Goal: Task Accomplishment & Management: Manage account settings

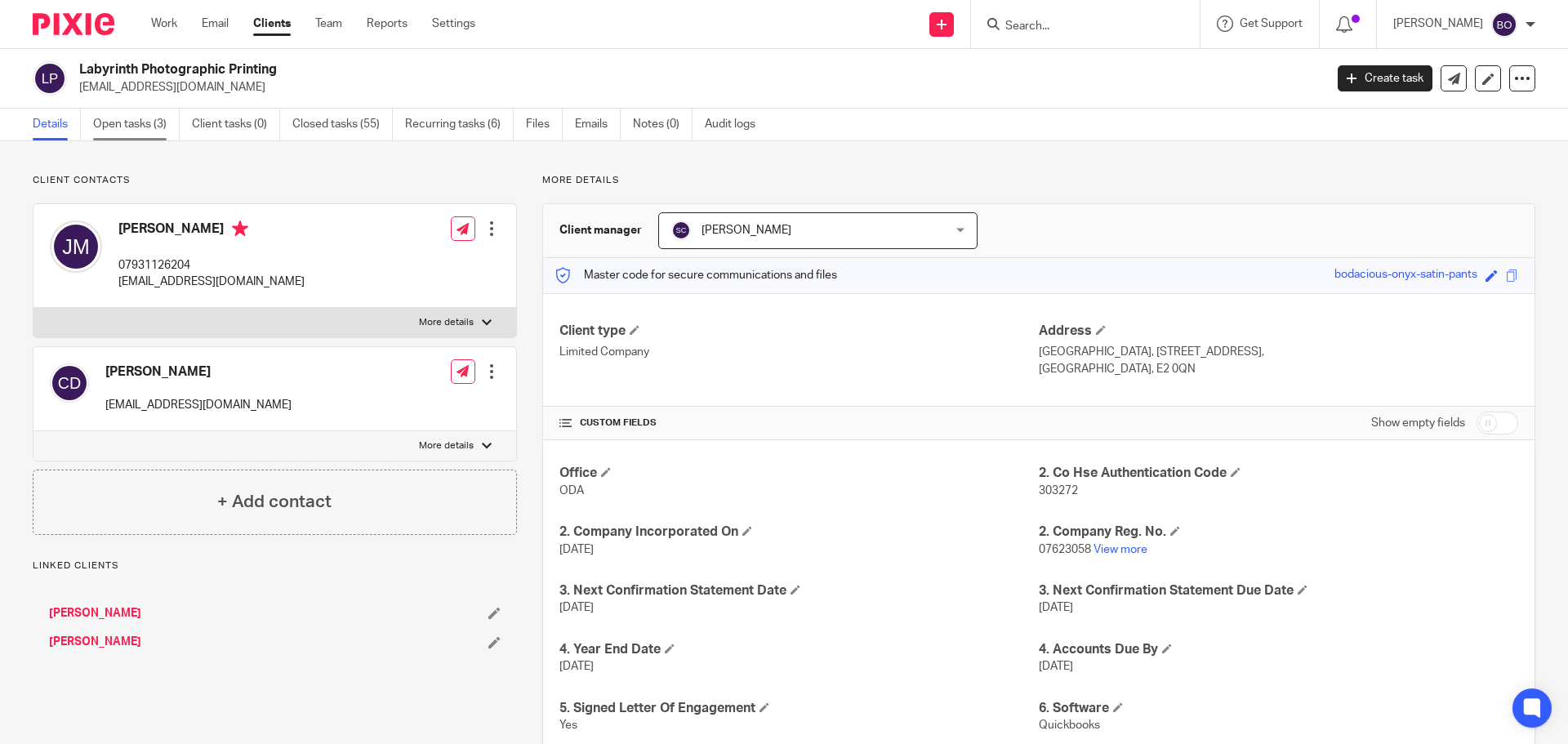
click at [149, 119] on link "Open tasks (3)" at bounding box center [135, 125] width 86 height 32
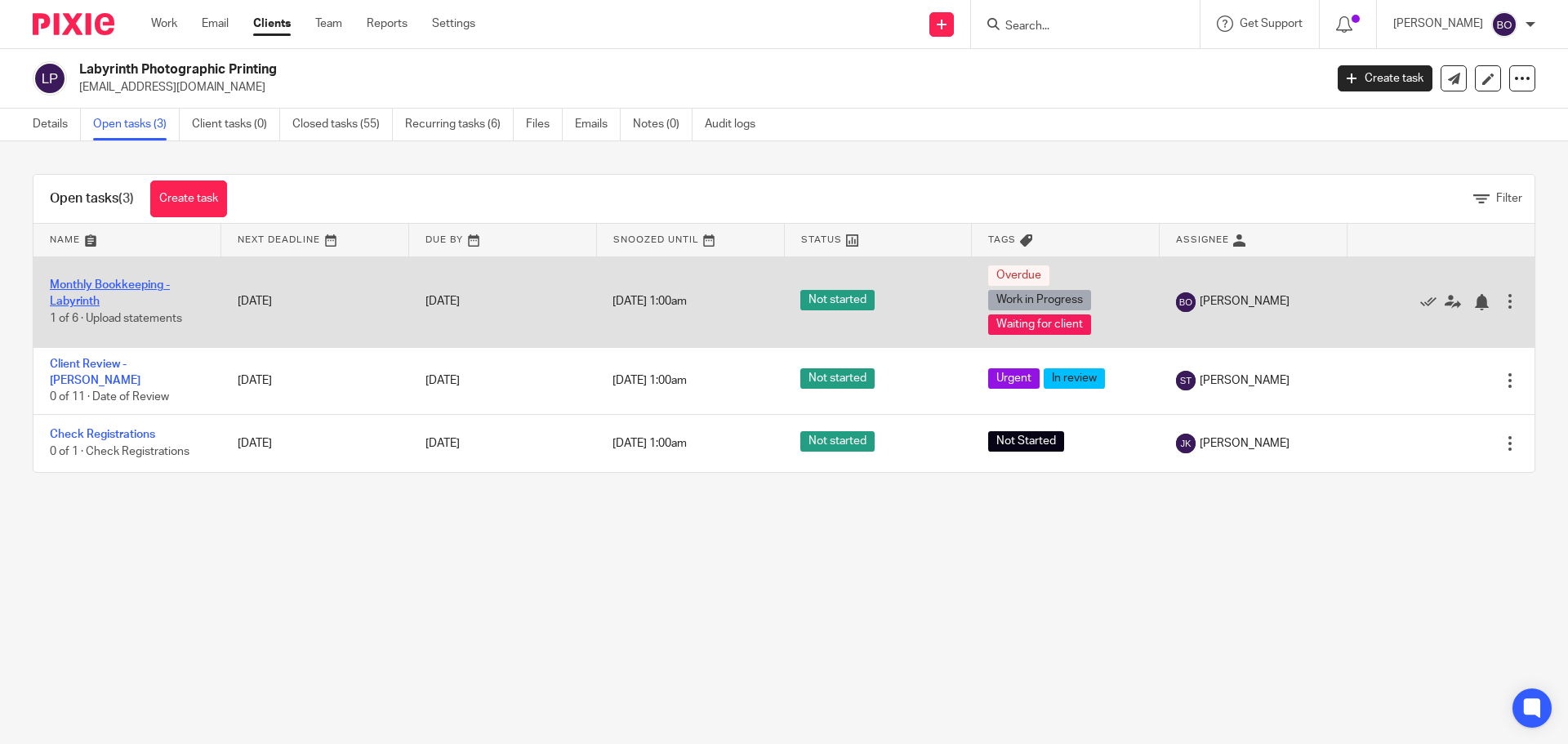
click at [135, 284] on link "Monthly Bookkeeping - Labyrinth" at bounding box center [110, 292] width 120 height 27
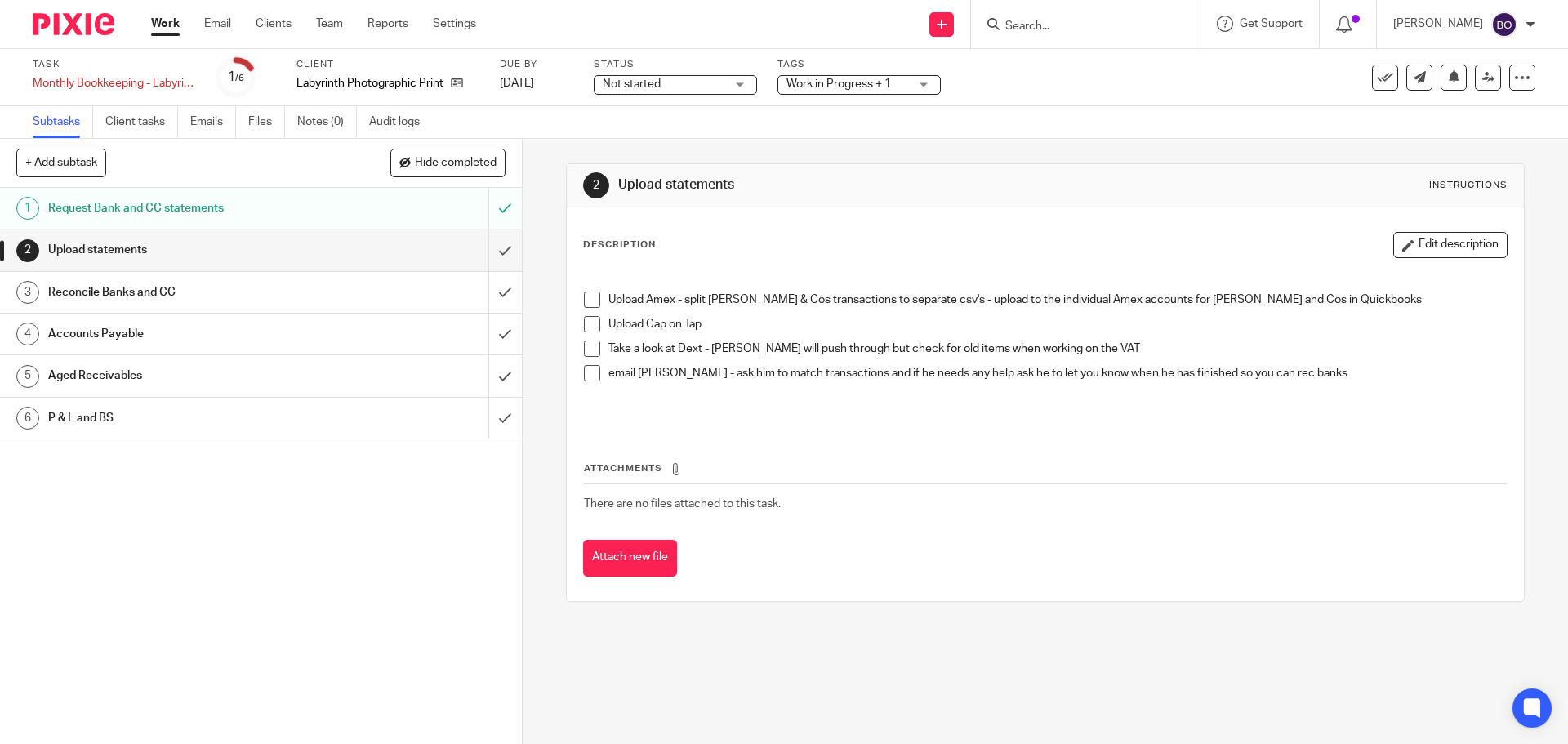
click at [588, 324] on span at bounding box center [591, 324] width 16 height 16
click at [596, 349] on li "Take a look at Dext - John will push through but check for old items when worki…" at bounding box center [1045, 353] width 922 height 25
click at [592, 351] on span at bounding box center [591, 348] width 16 height 16
click at [1401, 240] on button "Edit description" at bounding box center [1450, 245] width 115 height 27
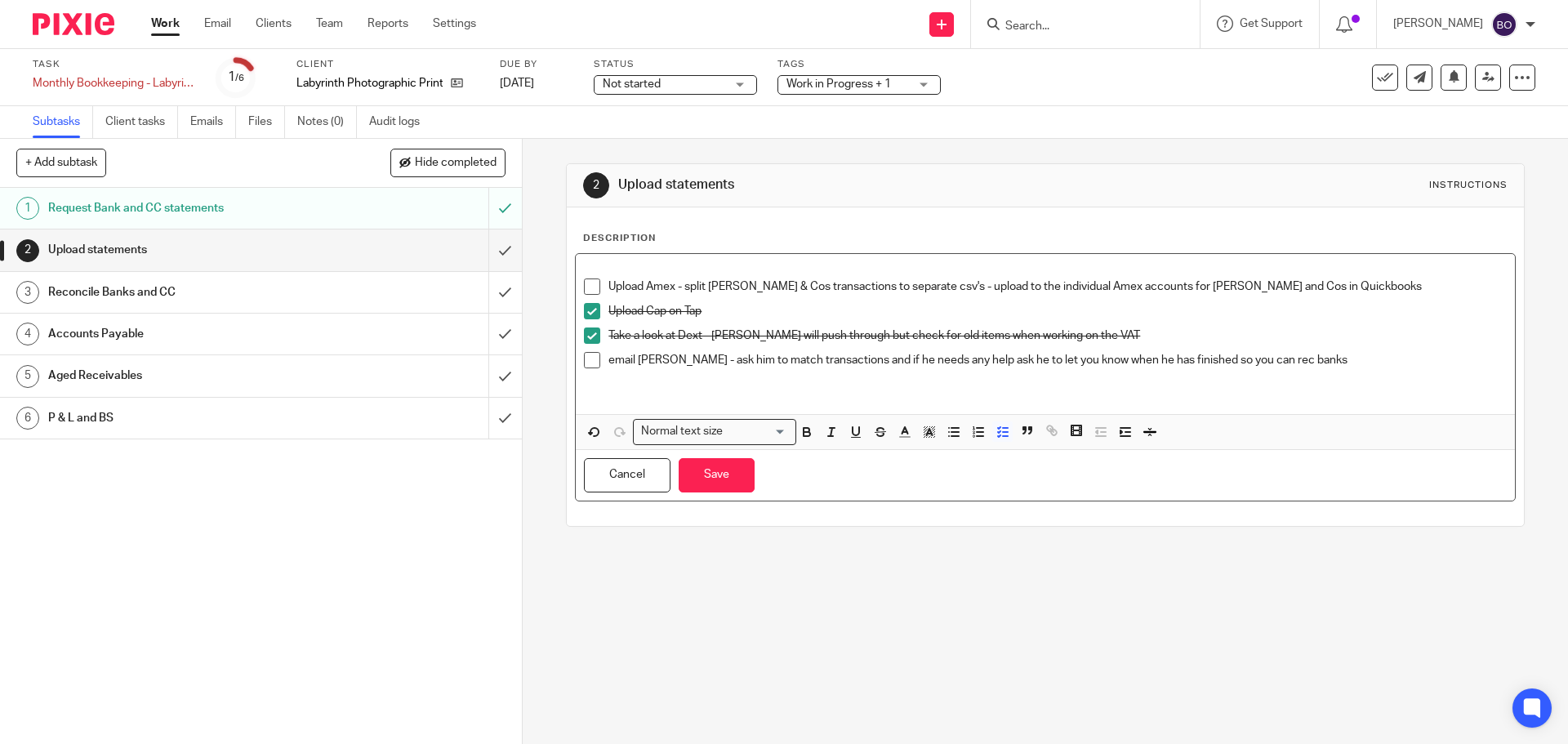
click at [1321, 291] on p "Upload Amex - split John & Cos transactions to separate csv's - upload to the i…" at bounding box center [1057, 286] width 897 height 16
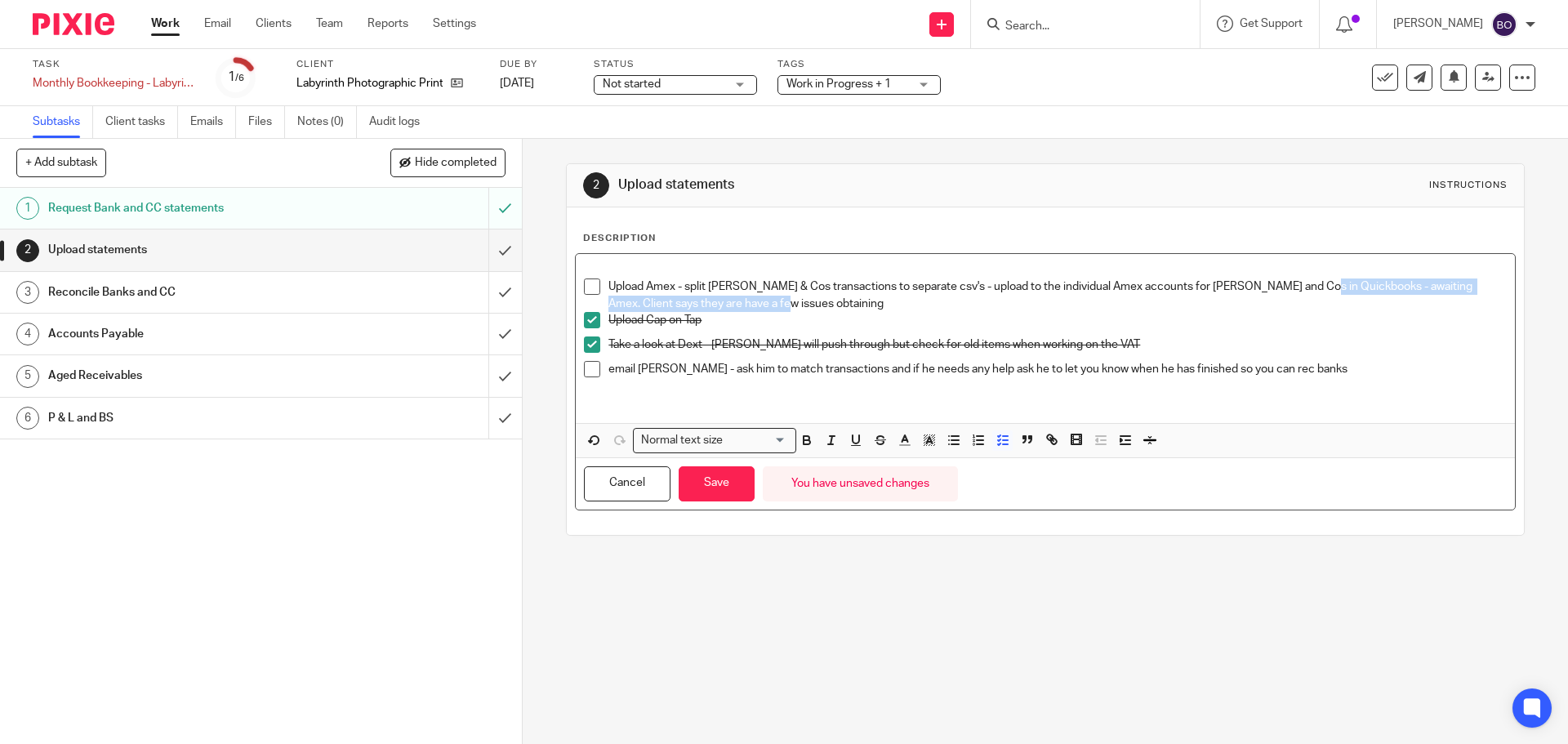
drag, startPoint x: 1304, startPoint y: 285, endPoint x: 1503, endPoint y: 298, distance: 199.4
click at [1503, 298] on div "2 Upload statements Instructions Description Upload Amex - split John & Cos tra…" at bounding box center [1045, 442] width 1046 height 606
click at [806, 445] on icon "button" at bounding box center [807, 440] width 15 height 15
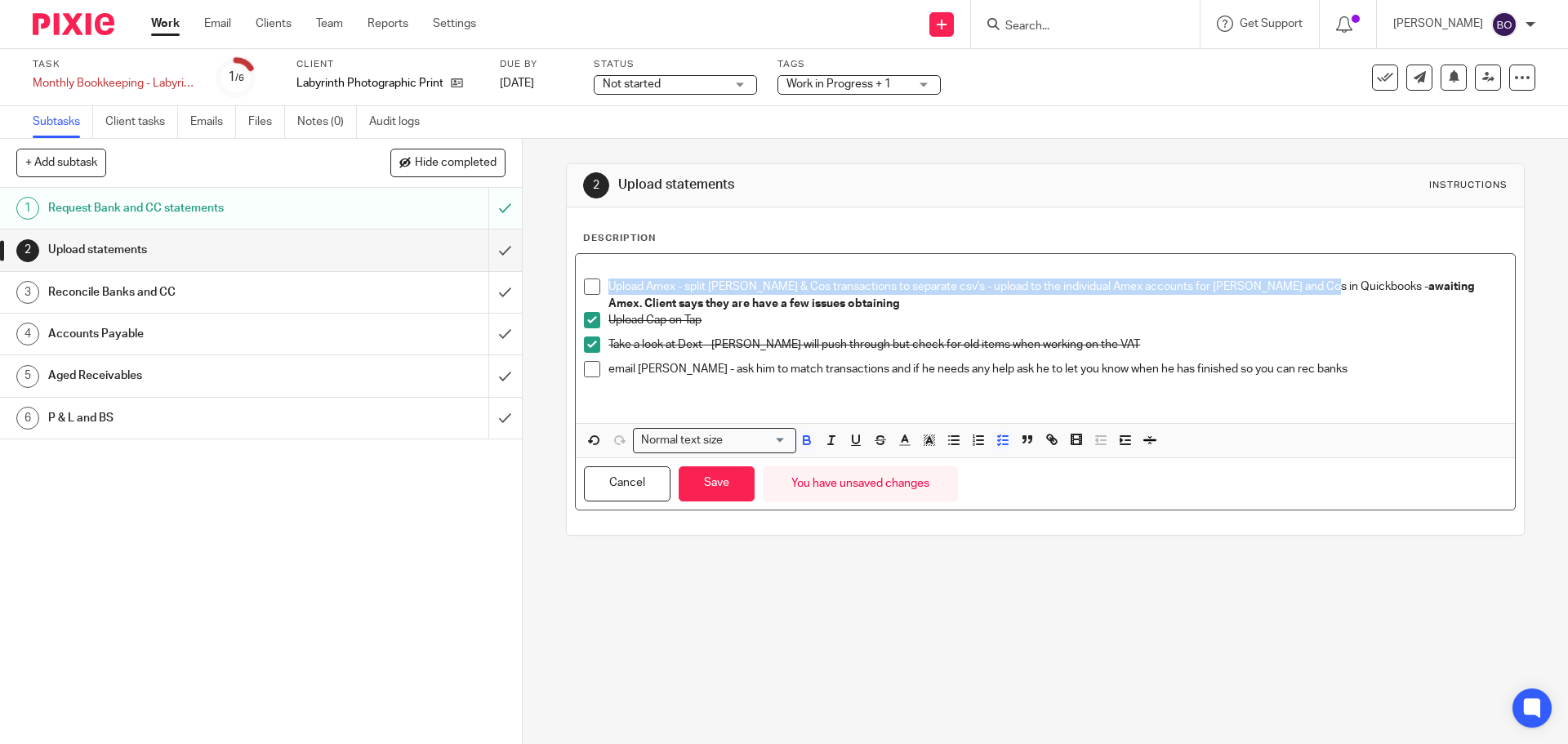
click at [856, 310] on p "Upload Amex - split John & Cos transactions to separate csv's - upload to the i…" at bounding box center [1057, 294] width 897 height 33
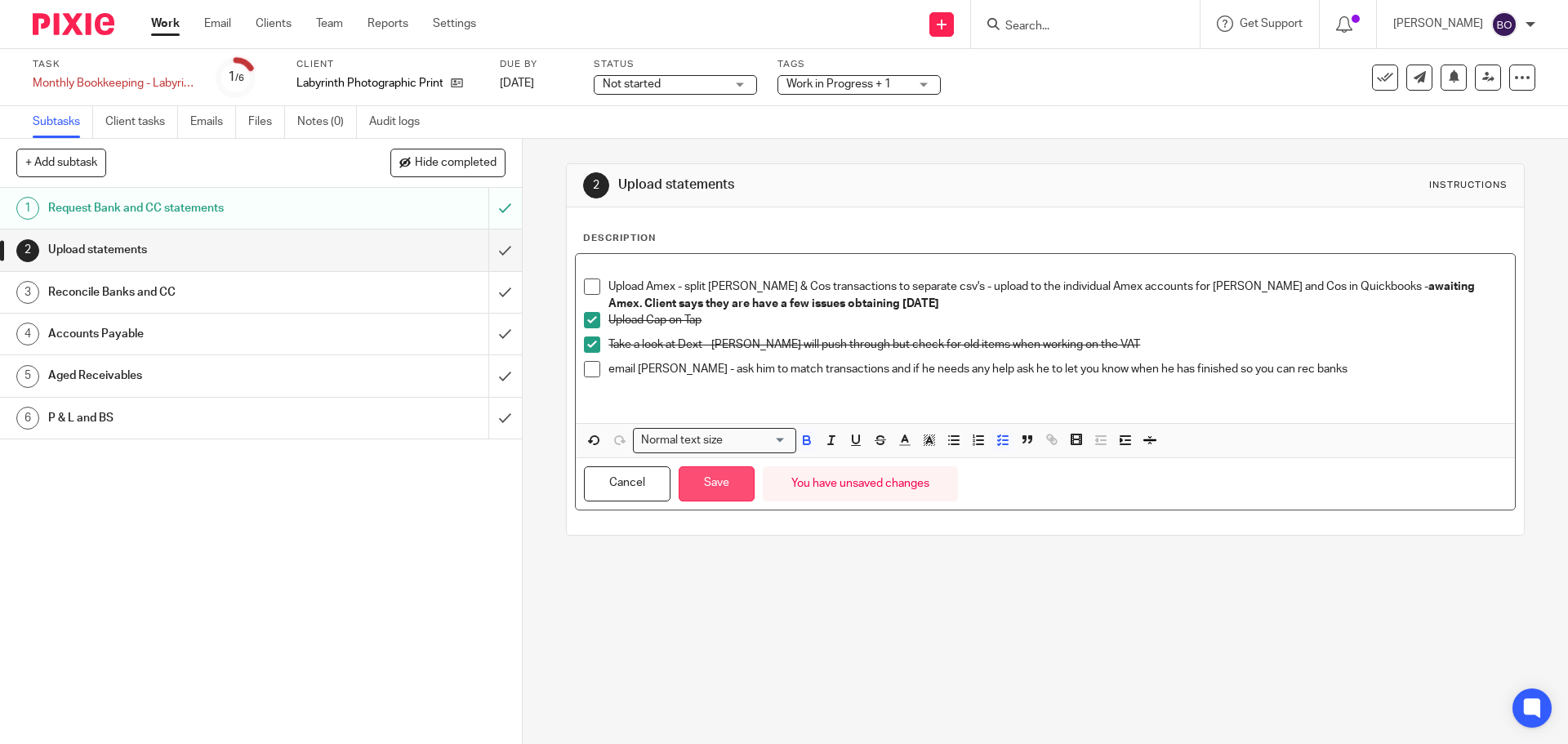
click at [699, 486] on button "Save" at bounding box center [716, 484] width 76 height 35
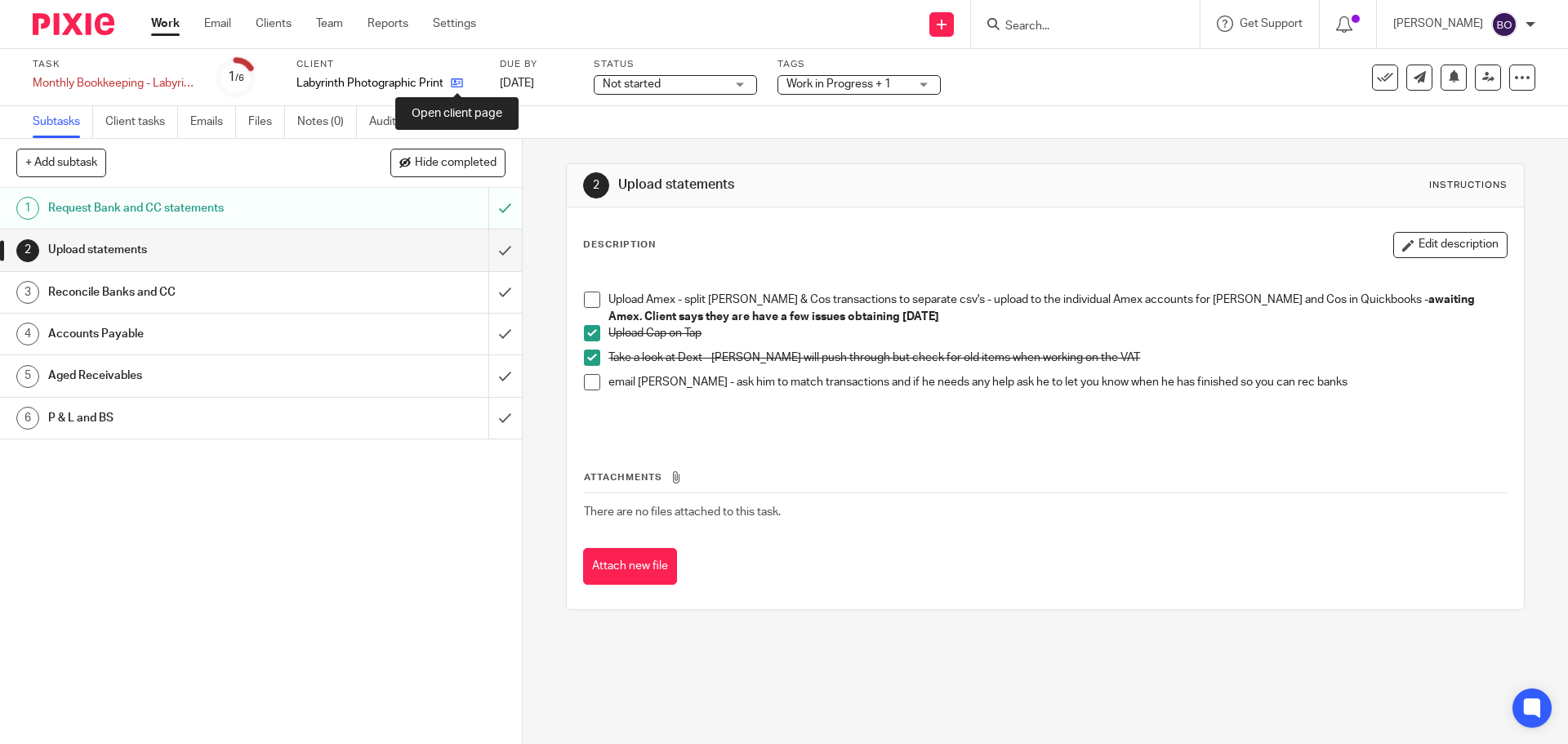
click at [456, 85] on icon at bounding box center [456, 82] width 12 height 12
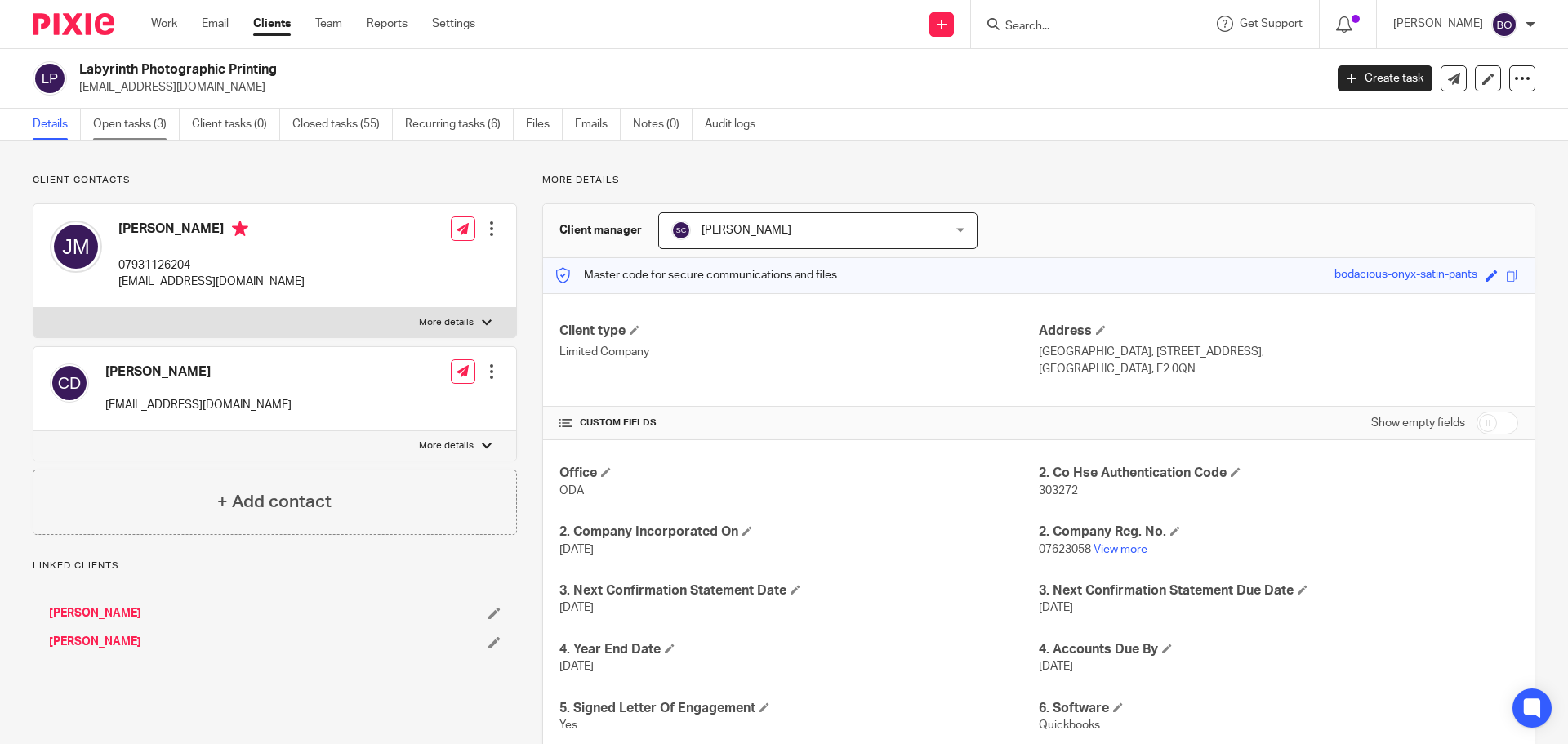
click at [153, 113] on link "Open tasks (3)" at bounding box center [135, 125] width 86 height 32
